Goal: Information Seeking & Learning: Understand process/instructions

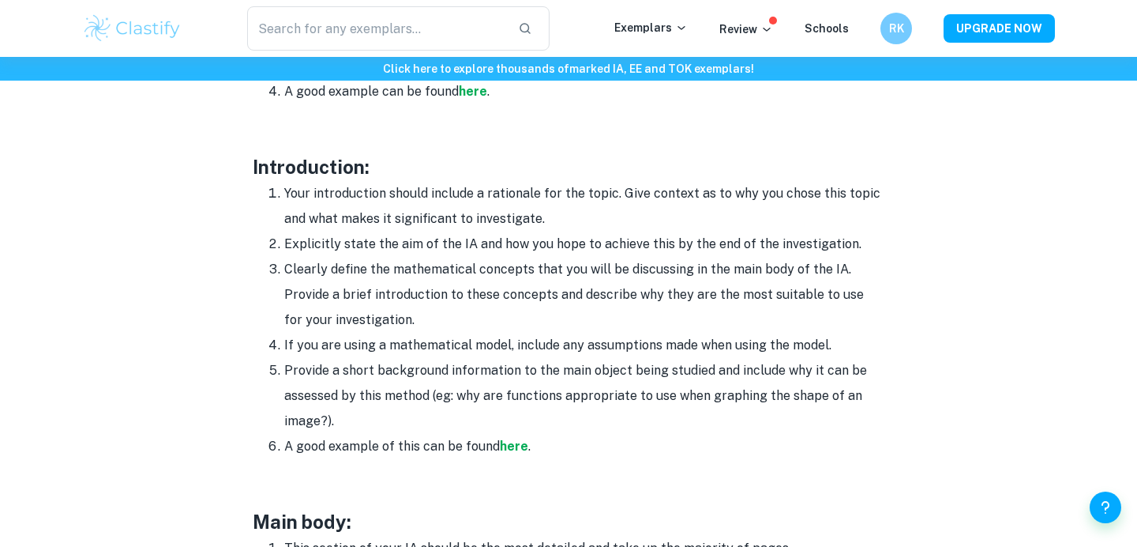
scroll to position [1012, 0]
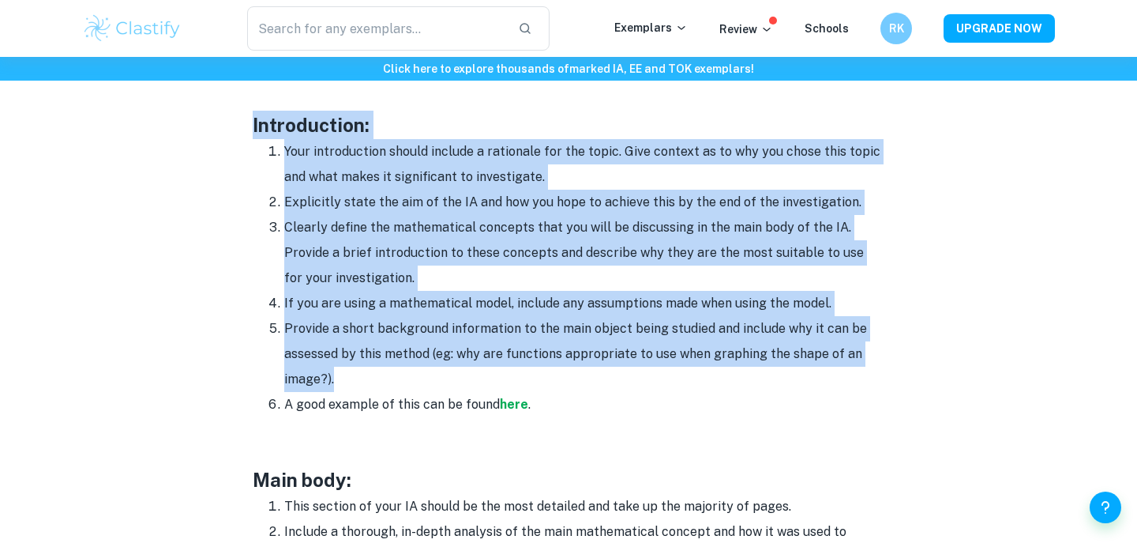
drag, startPoint x: 250, startPoint y: 126, endPoint x: 472, endPoint y: 385, distance: 340.6
click at [472, 385] on div "Math IA Format and Structure By [PERSON_NAME] • [DATE] Get feedback on your Mat…" at bounding box center [568, 411] width 973 height 2602
copy div "Introduction: Your introduction should include a rationale for the topic. Give …"
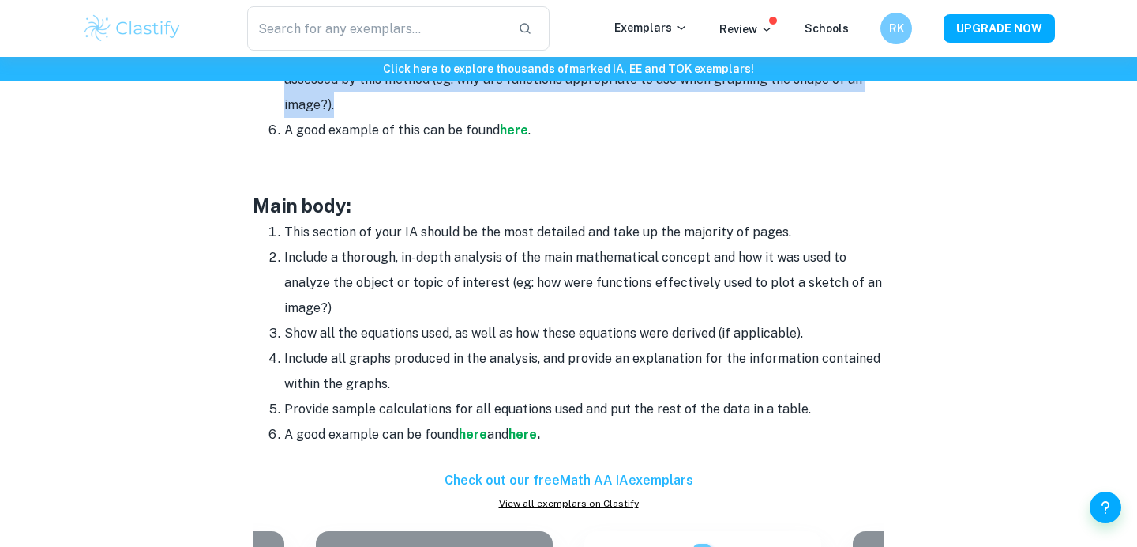
scroll to position [1314, 0]
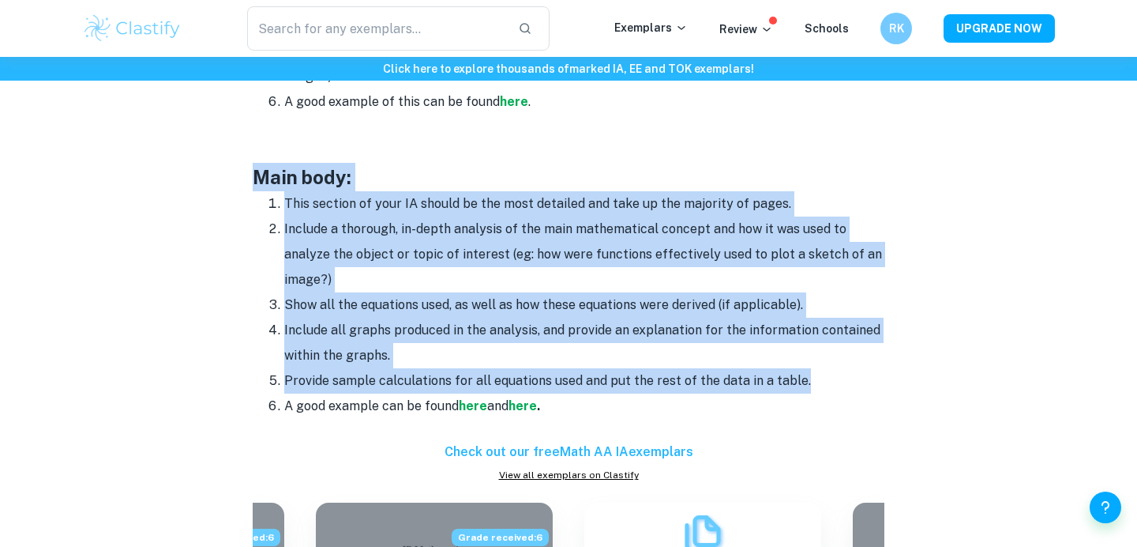
drag, startPoint x: 247, startPoint y: 186, endPoint x: 814, endPoint y: 375, distance: 597.0
click at [814, 375] on div "Math IA Format and Structure By [PERSON_NAME] • [DATE] Get feedback on your Mat…" at bounding box center [568, 108] width 973 height 2602
copy div "Main body: This section of your IA should be the most detailed and take up the …"
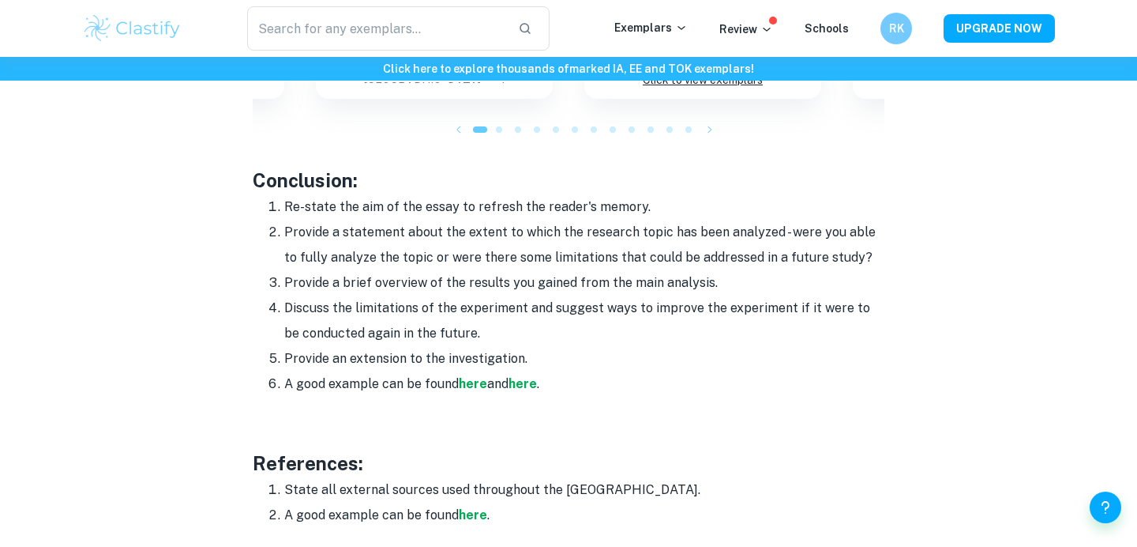
scroll to position [1932, 0]
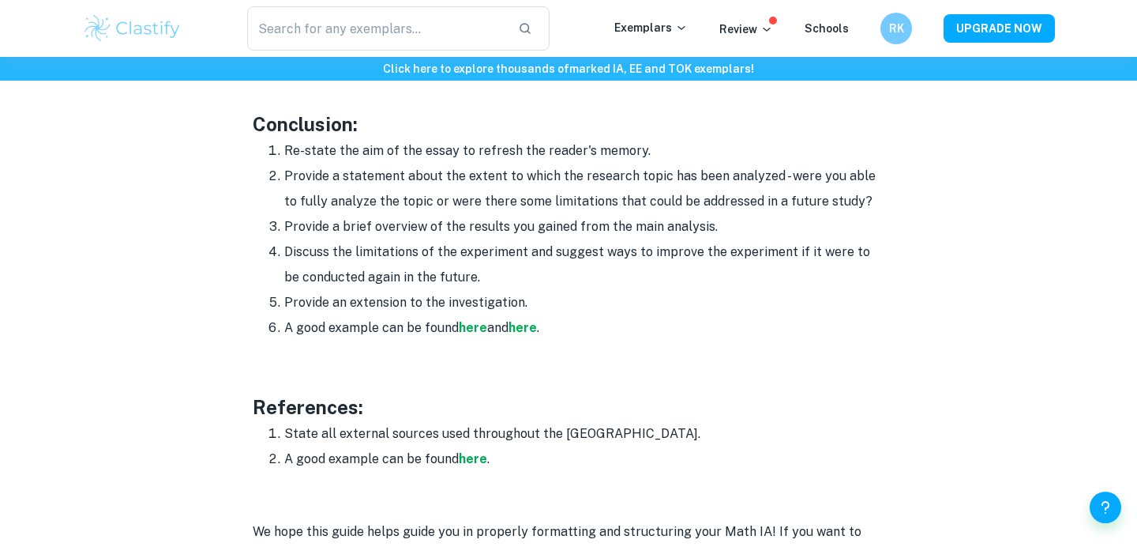
drag, startPoint x: 250, startPoint y: 115, endPoint x: 536, endPoint y: 292, distance: 336.9
copy div "Conclusion: Re-state the aim of the essay to refresh the reader's memory. Provi…"
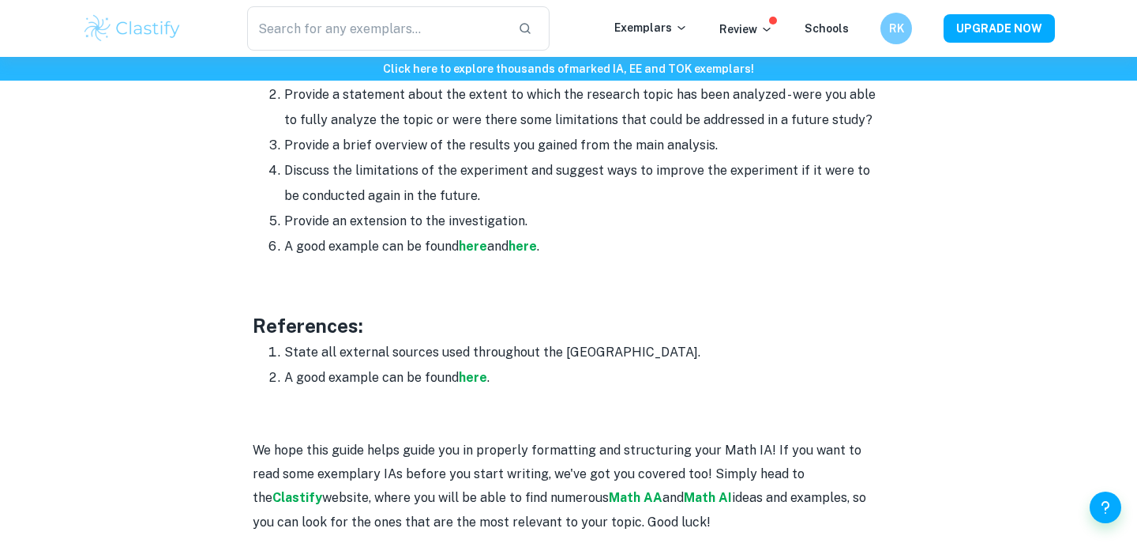
scroll to position [2014, 0]
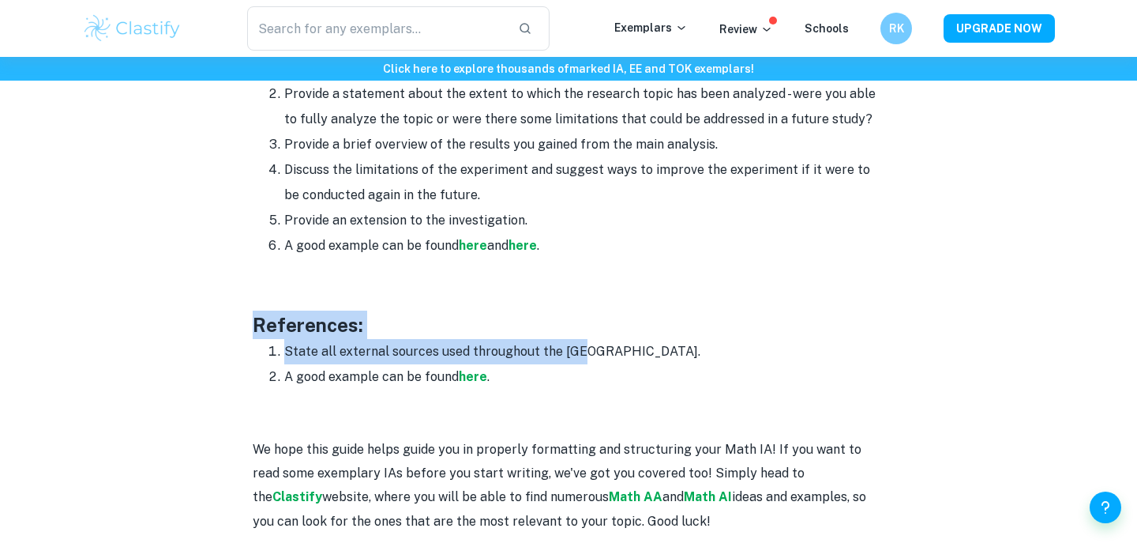
drag, startPoint x: 245, startPoint y: 315, endPoint x: 578, endPoint y: 350, distance: 335.1
copy div "References: State all external sources used throughout the [GEOGRAPHIC_DATA]."
